Goal: Use online tool/utility: Use online tool/utility

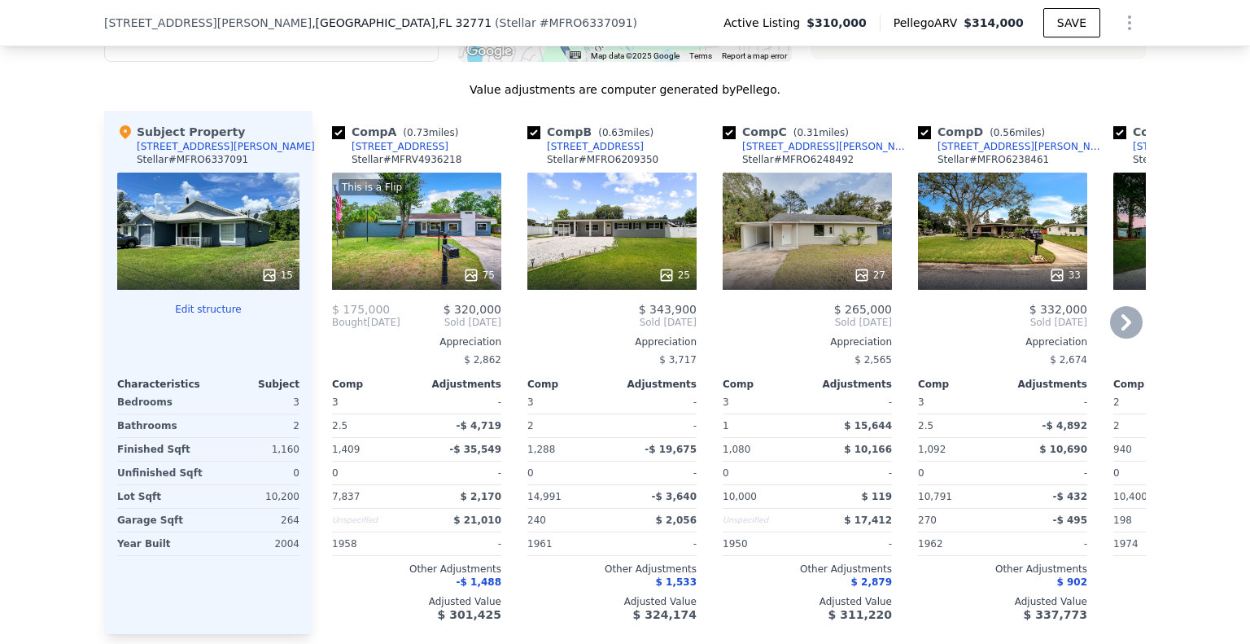
scroll to position [1784, 0]
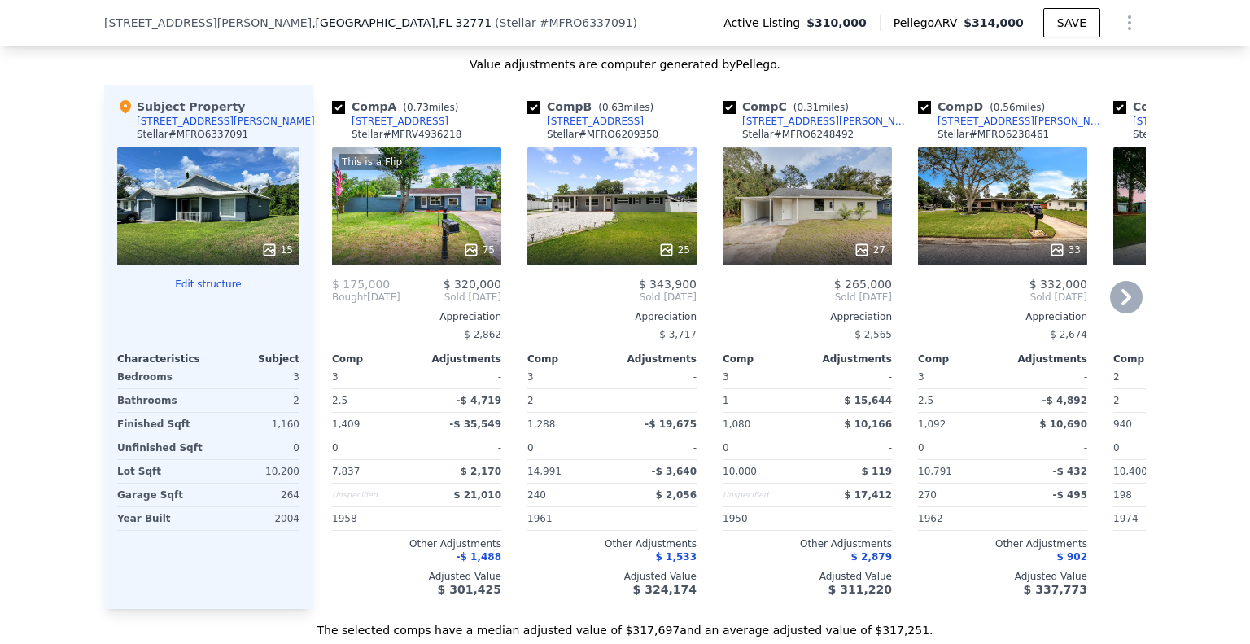
click at [1123, 305] on icon at bounding box center [1127, 297] width 10 height 16
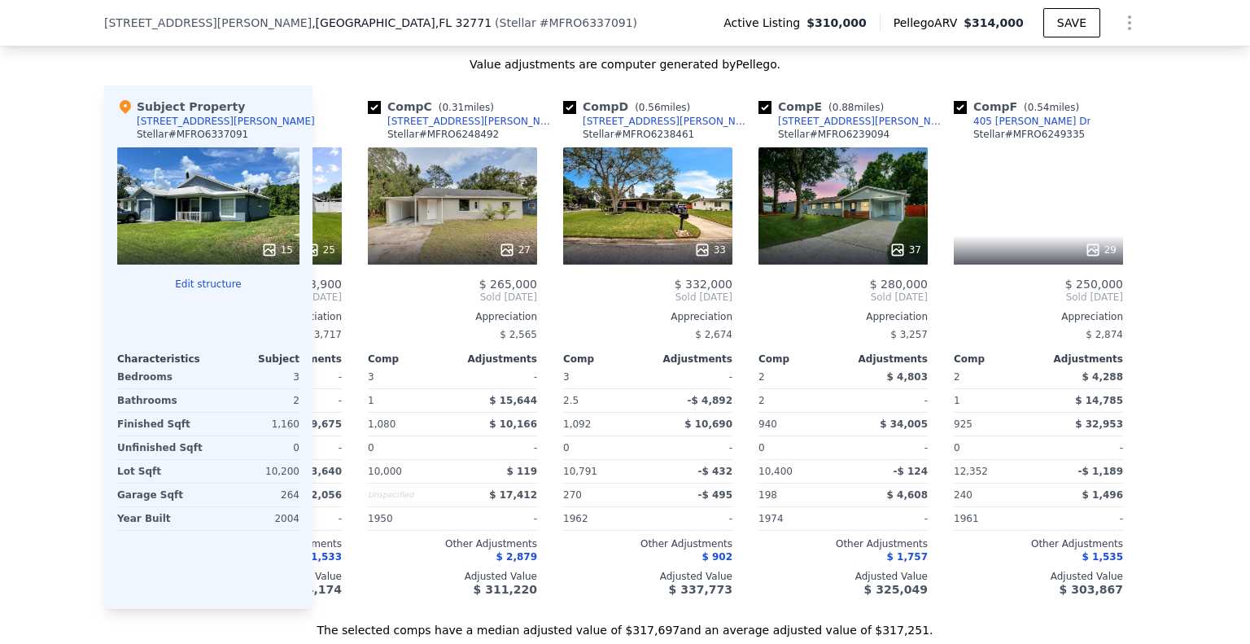
scroll to position [0, 391]
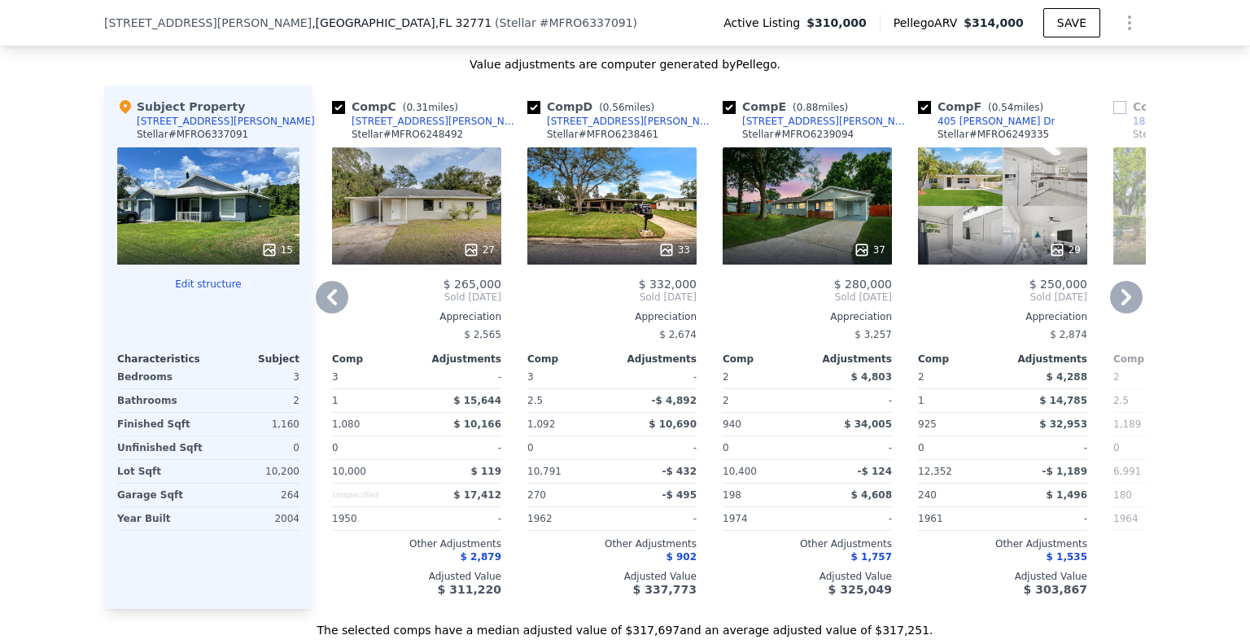
click at [1122, 310] on icon at bounding box center [1126, 297] width 33 height 33
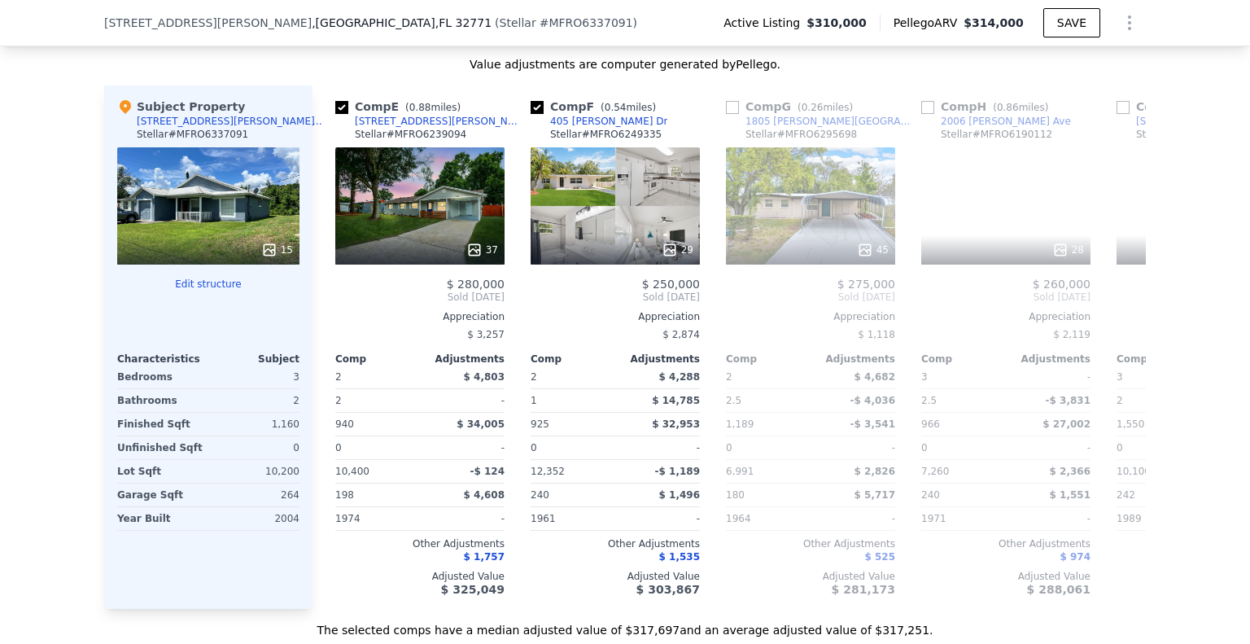
scroll to position [0, 781]
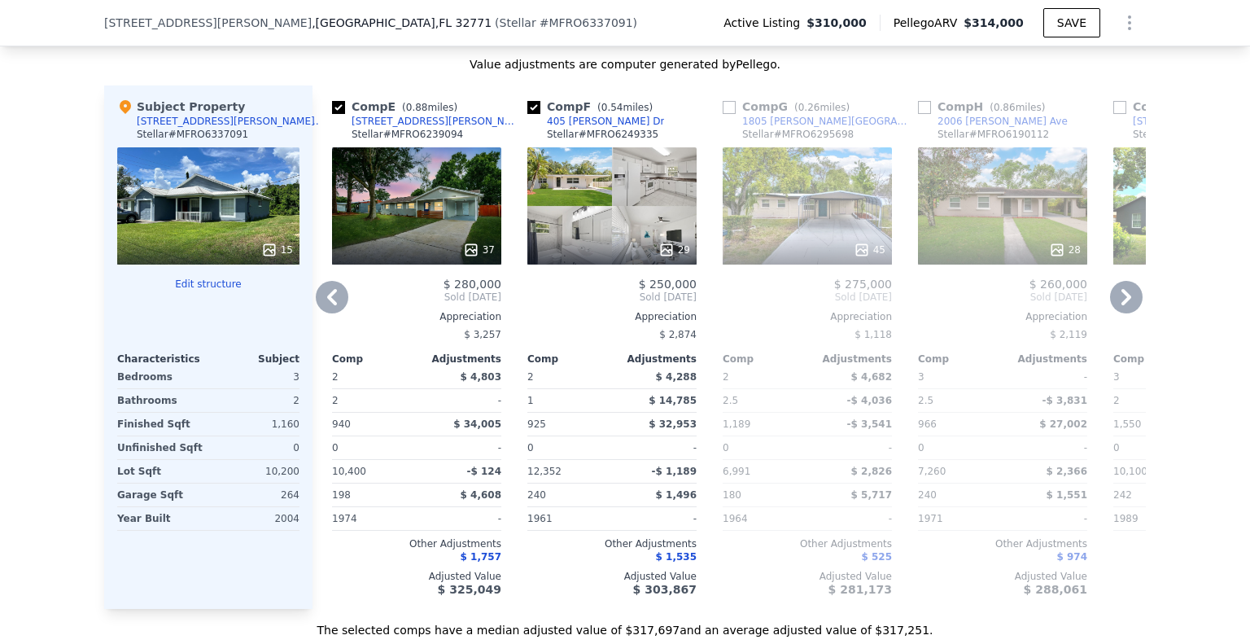
click at [1122, 311] on icon at bounding box center [1126, 297] width 33 height 33
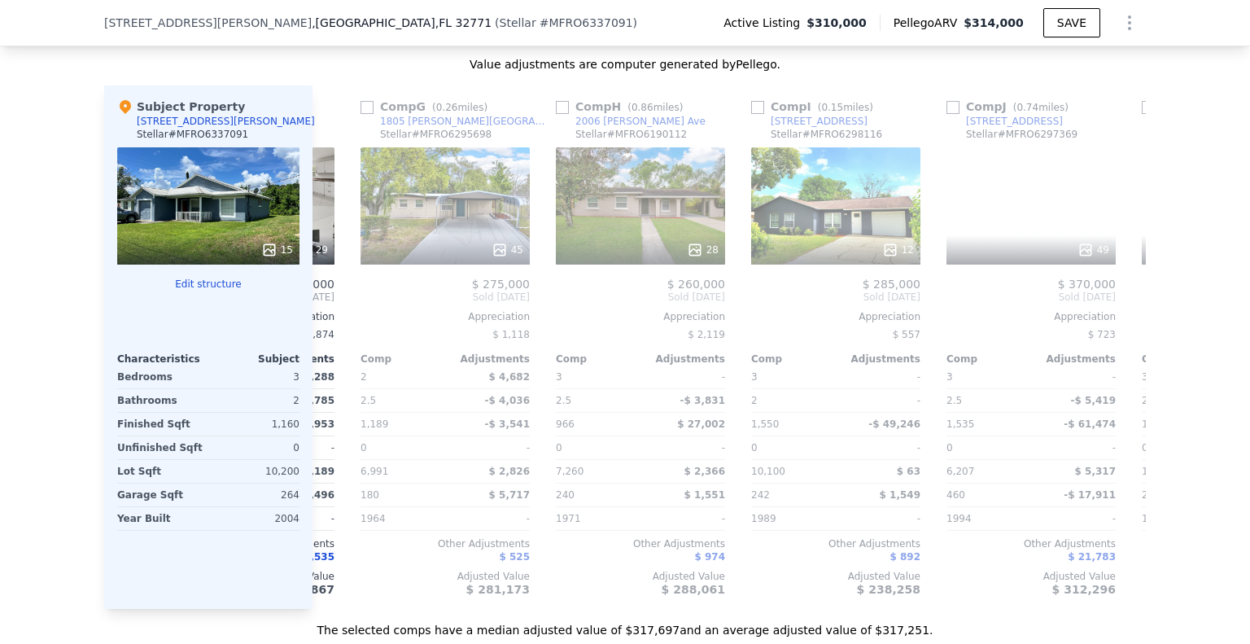
scroll to position [0, 1172]
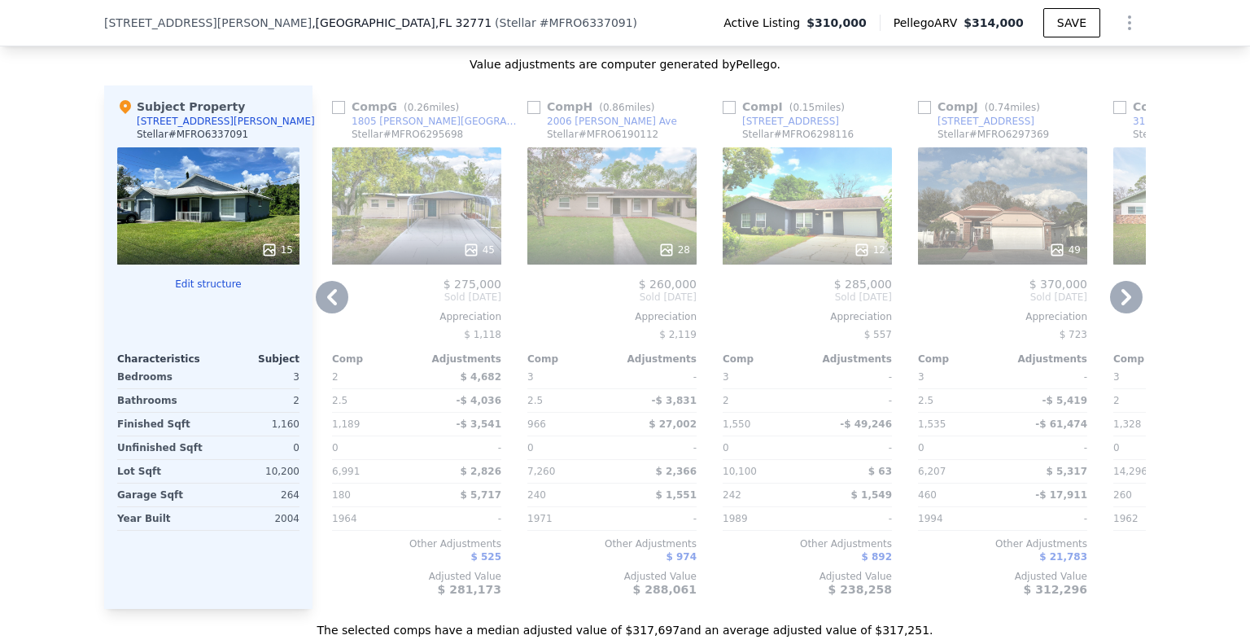
click at [1122, 311] on icon at bounding box center [1126, 297] width 33 height 33
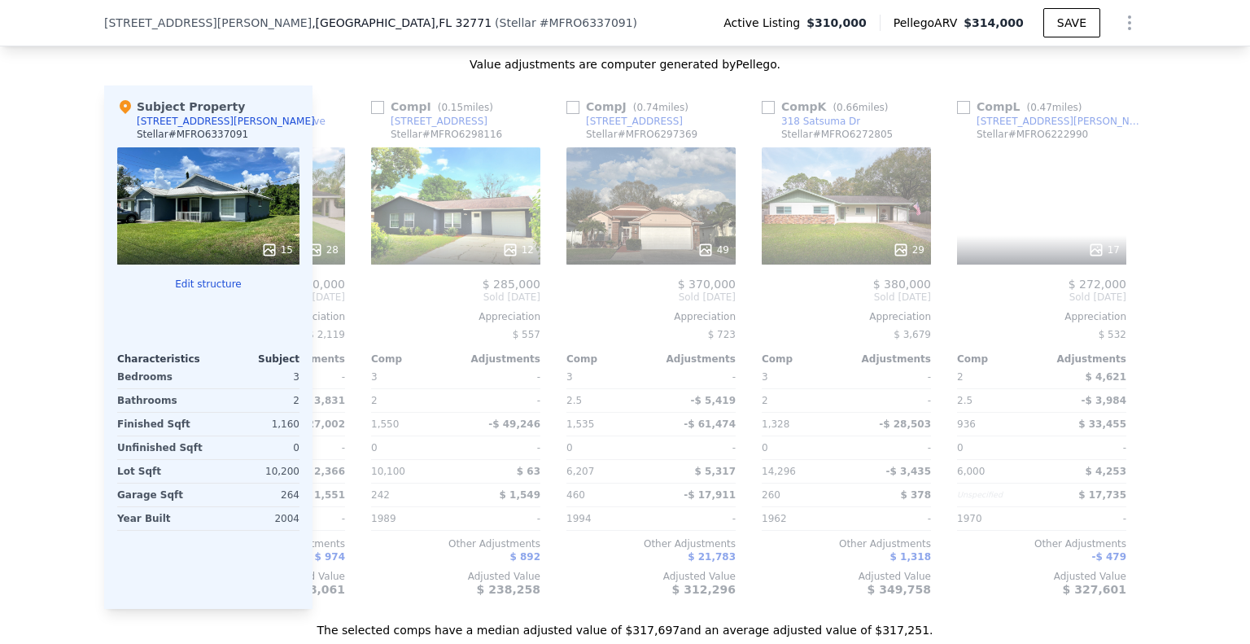
scroll to position [0, 1550]
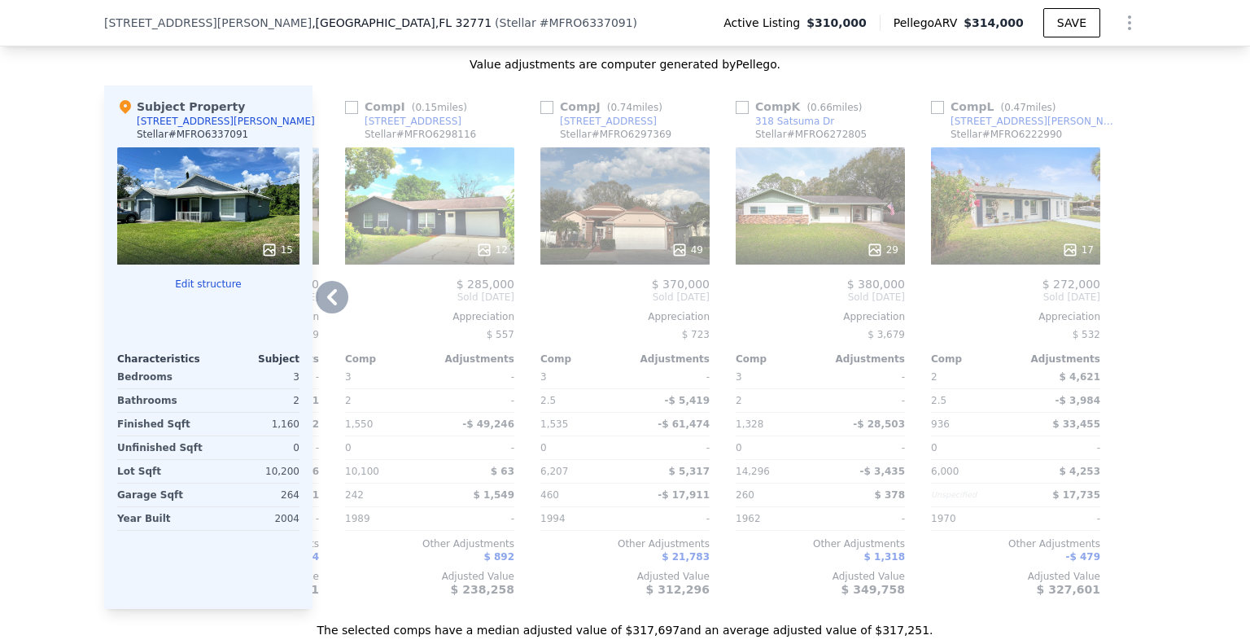
click at [448, 230] on div "12" at bounding box center [429, 205] width 169 height 117
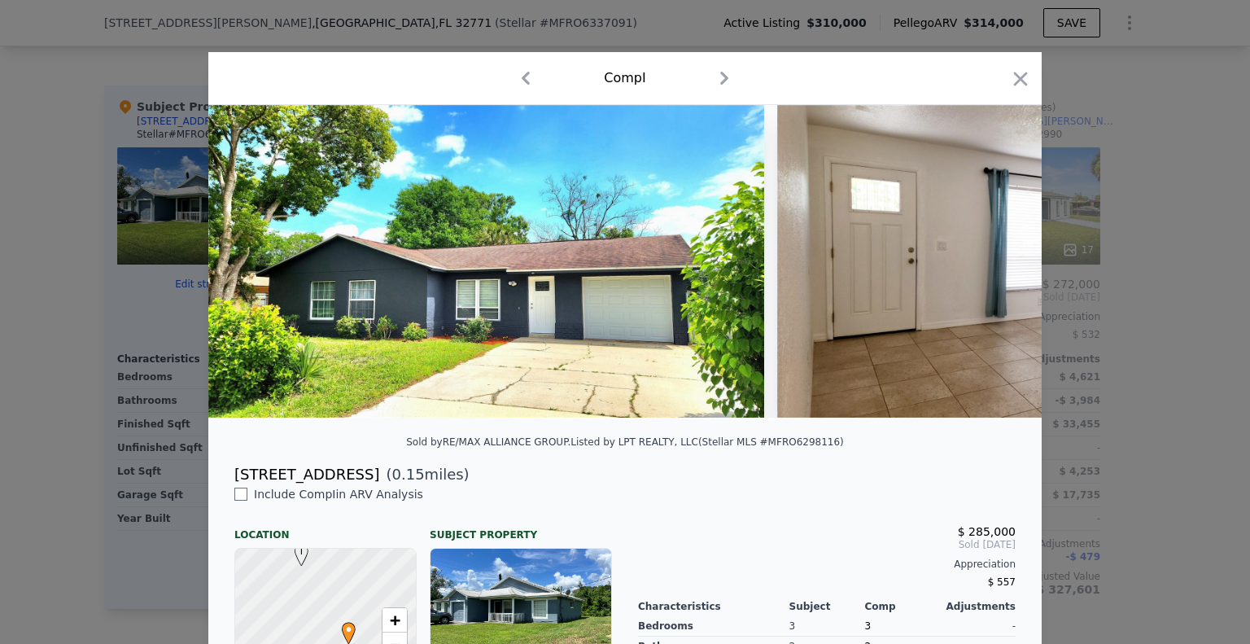
click at [721, 84] on icon "button" at bounding box center [724, 78] width 26 height 26
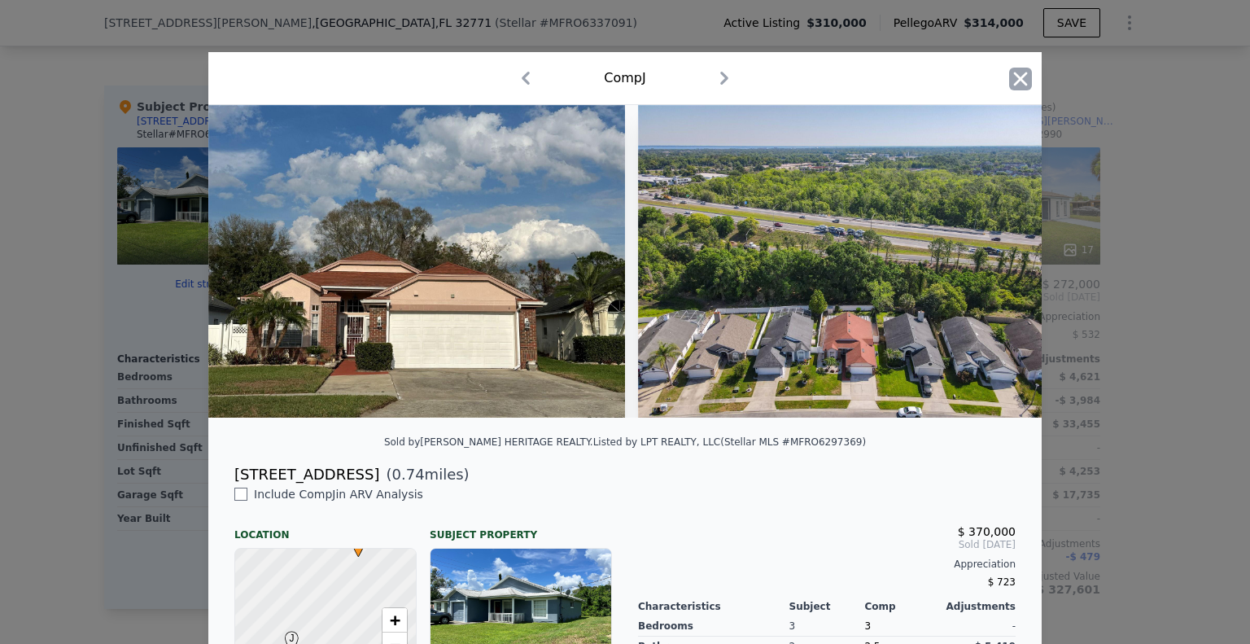
click at [1015, 74] on icon "button" at bounding box center [1020, 79] width 23 height 23
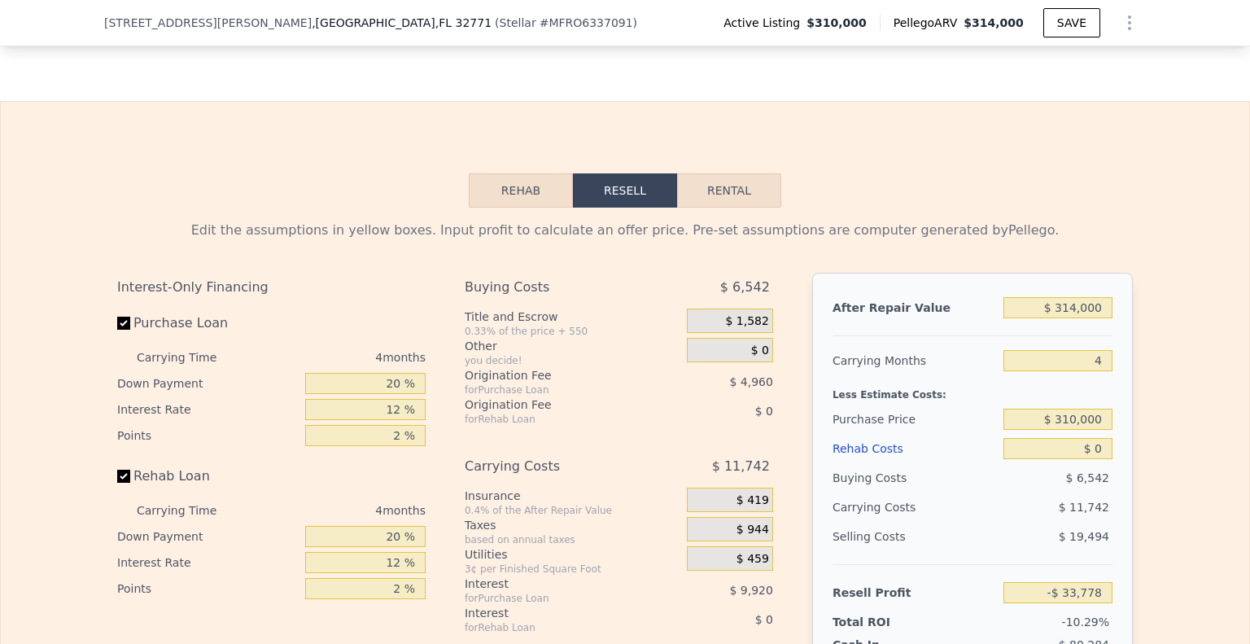
scroll to position [2354, 0]
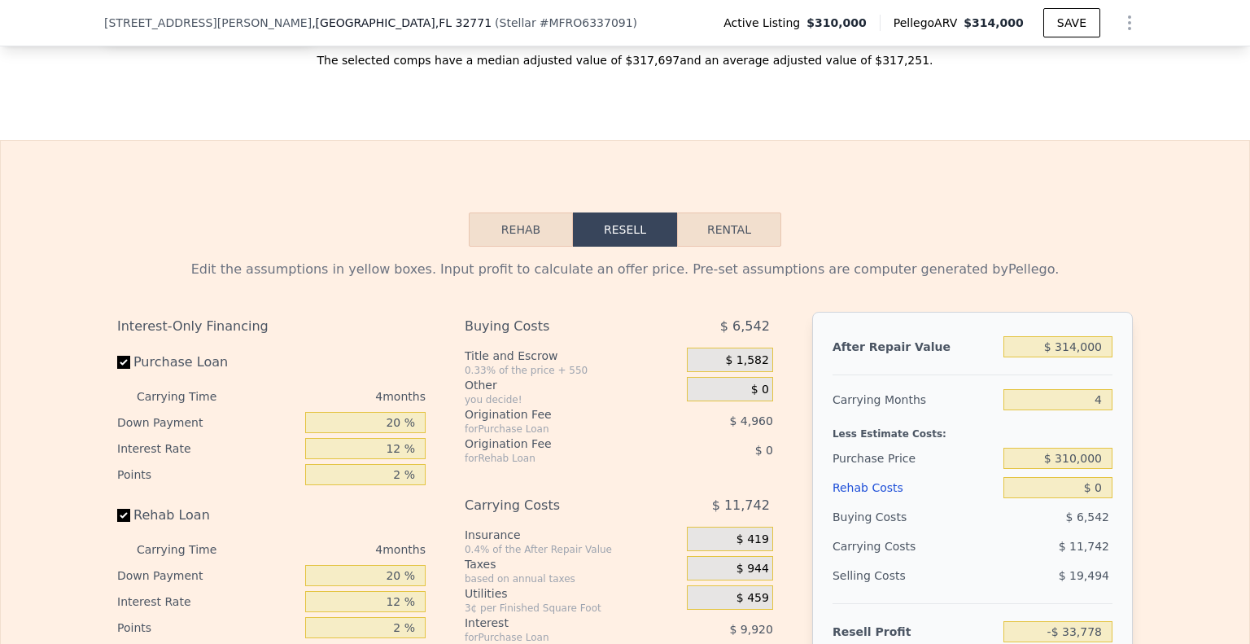
click at [714, 247] on button "Rental" at bounding box center [729, 229] width 104 height 34
select select "30"
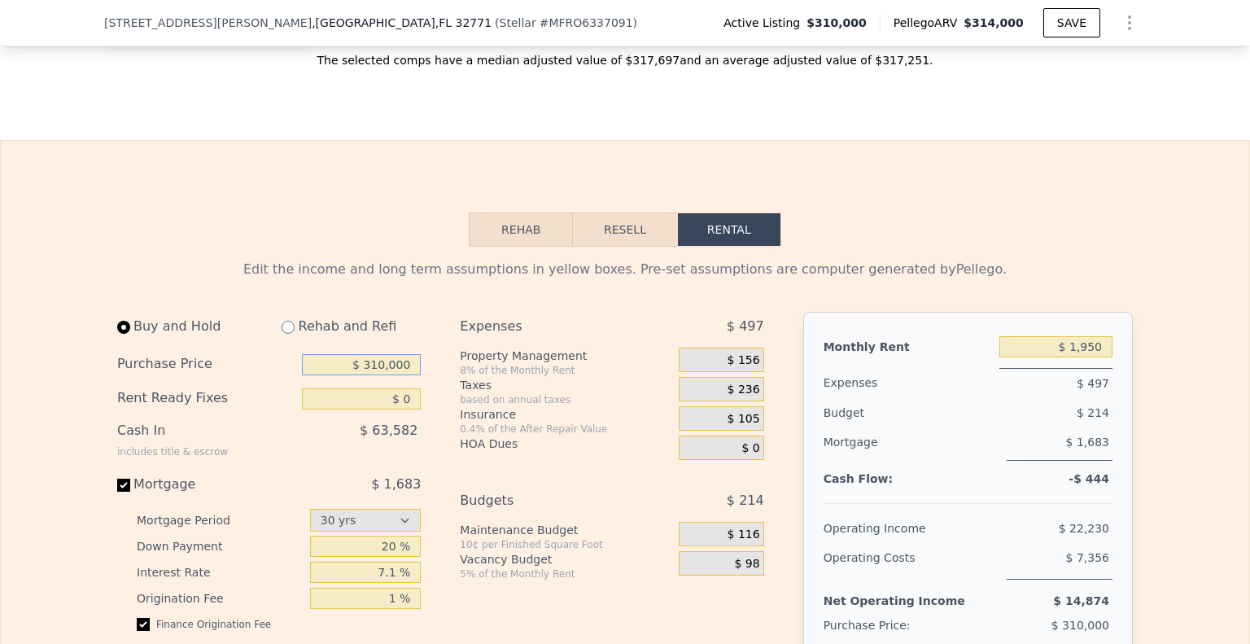
click at [324, 375] on input "$ 310,000" at bounding box center [361, 364] width 119 height 21
type input "$ 290,000"
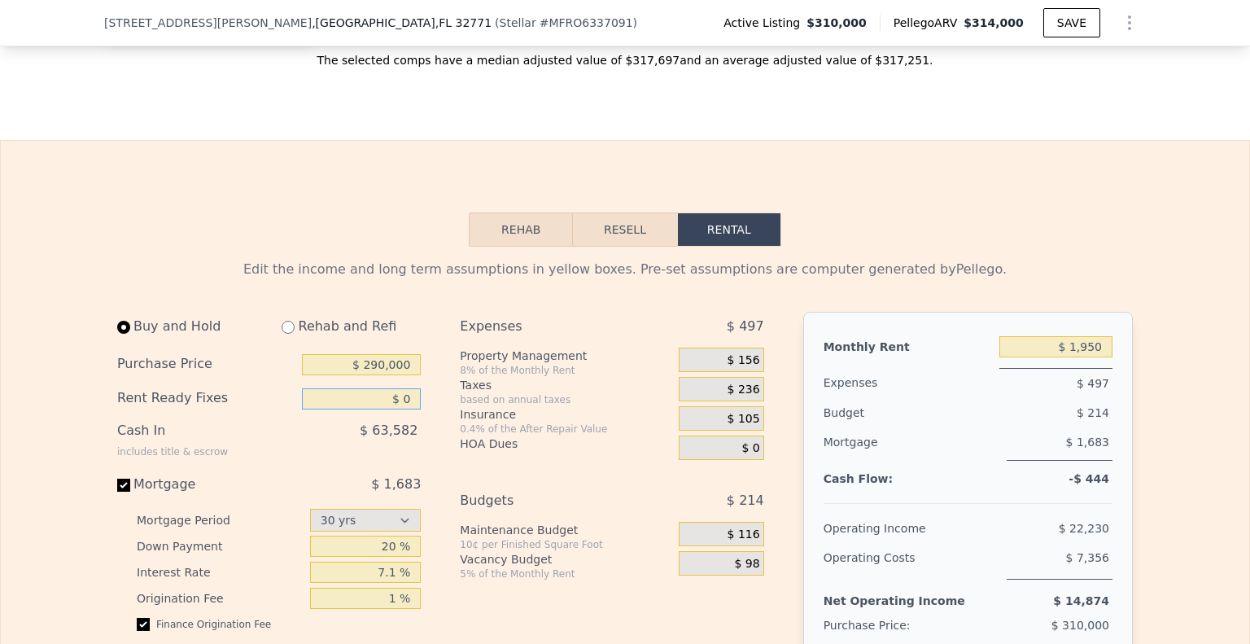
click at [350, 409] on input "$ 0" at bounding box center [361, 398] width 119 height 21
click at [352, 409] on input "$ 0" at bounding box center [361, 398] width 119 height 21
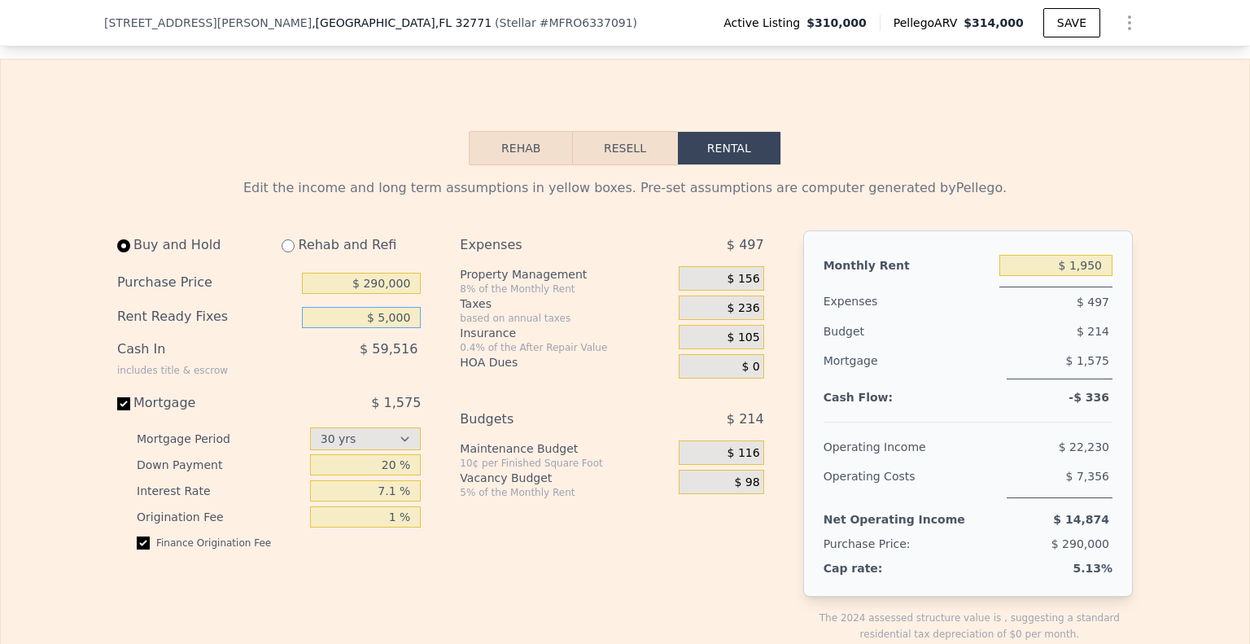
type input "$ 5,000"
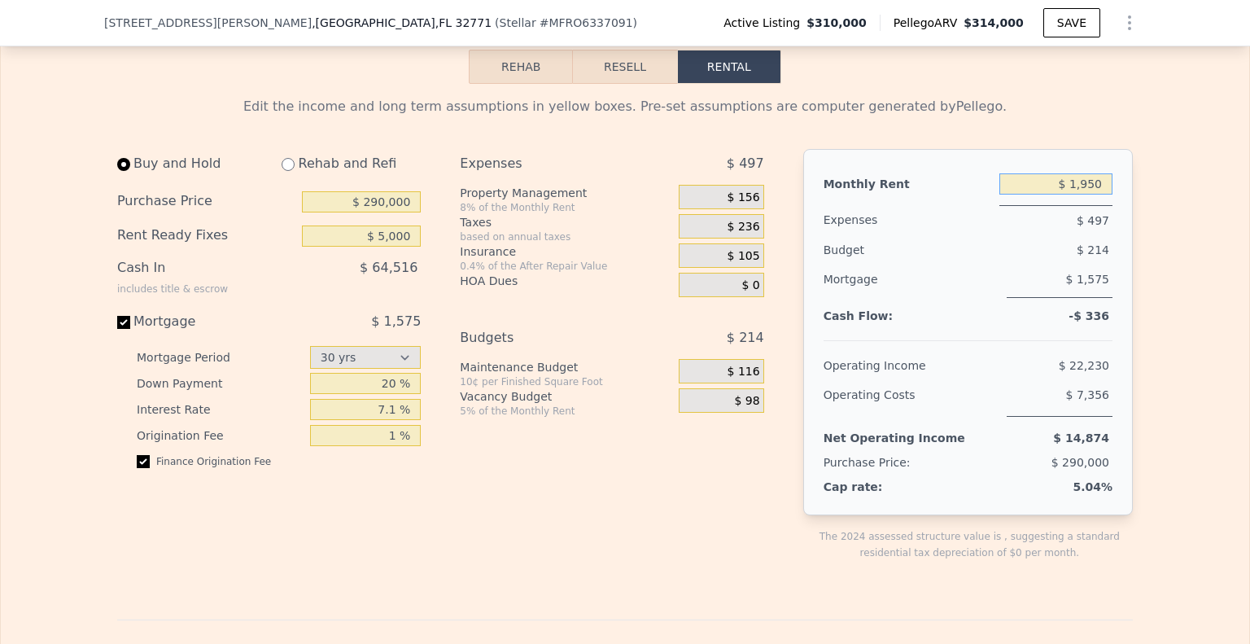
click at [1038, 195] on input "$ 1,950" at bounding box center [1056, 183] width 113 height 21
drag, startPoint x: 1039, startPoint y: 198, endPoint x: 1137, endPoint y: 201, distance: 97.7
click at [1137, 201] on div "Edit the income and long term assumptions in yellow boxes. Pre-set assumptions …" at bounding box center [625, 637] width 1042 height 1106
type input "$ 2,100"
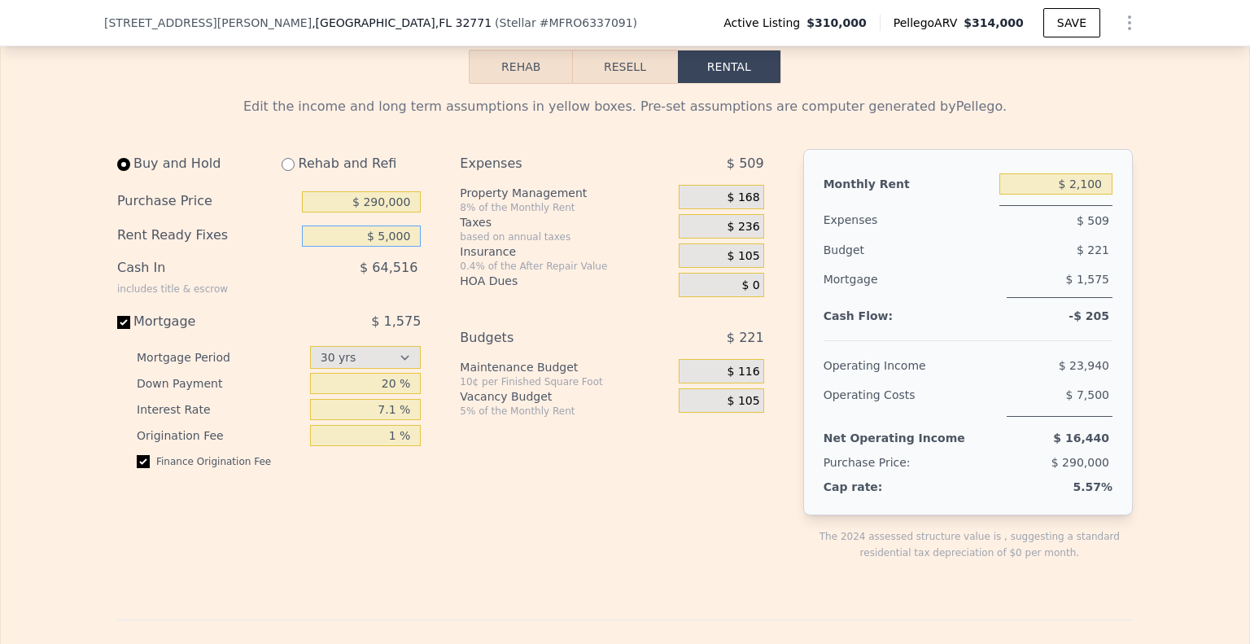
drag, startPoint x: 379, startPoint y: 250, endPoint x: 403, endPoint y: 252, distance: 23.7
click at [380, 247] on input "$ 5,000" at bounding box center [361, 235] width 119 height 21
type input "$ 3,000"
click at [548, 466] on div "Expenses $ 509 Property Management 8% of the Monthly Rent $ 168 Taxes based on …" at bounding box center [618, 368] width 317 height 438
